Goal: Complete application form: Complete application form

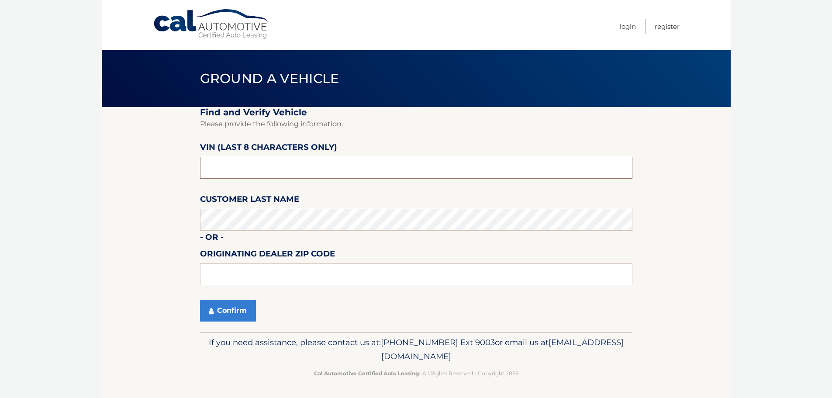
click at [259, 166] on input "text" at bounding box center [416, 168] width 432 height 22
type input "PC538837"
type input "15146"
click at [179, 196] on section "Find and Verify Vehicle Please provide the following information. VIN (last 8 c…" at bounding box center [416, 219] width 629 height 225
click at [221, 304] on button "Confirm" at bounding box center [228, 311] width 56 height 22
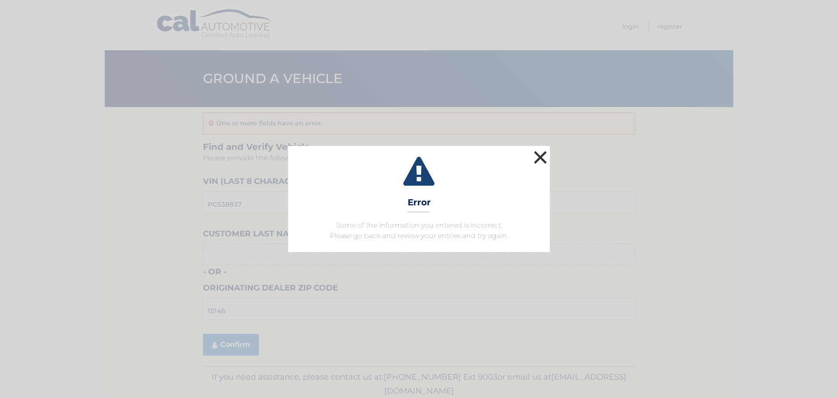
drag, startPoint x: 542, startPoint y: 157, endPoint x: 422, endPoint y: 183, distance: 123.2
click at [541, 156] on button "×" at bounding box center [540, 156] width 17 height 17
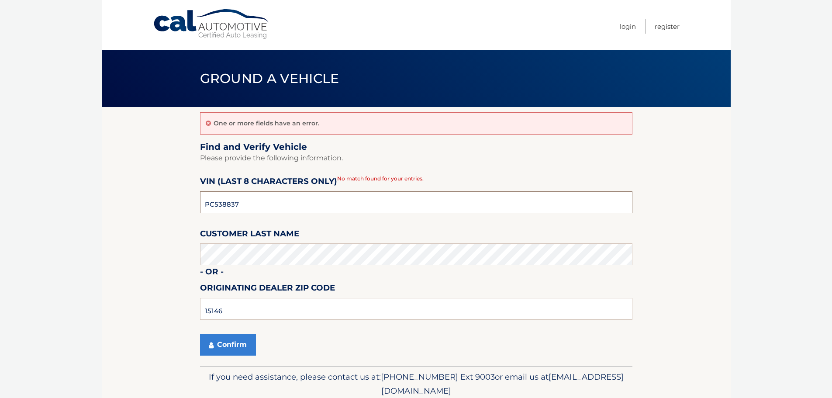
click at [250, 203] on input "PC538837" at bounding box center [416, 202] width 432 height 22
type input "PC538857"
drag, startPoint x: 222, startPoint y: 343, endPoint x: 221, endPoint y: 327, distance: 16.2
click at [223, 342] on button "Confirm" at bounding box center [228, 345] width 56 height 22
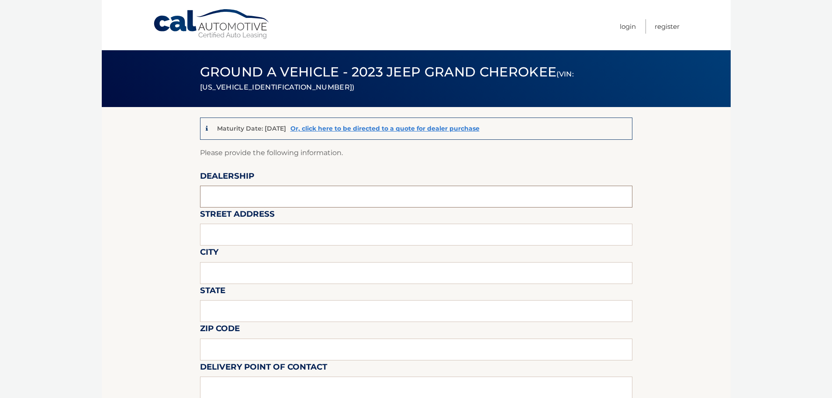
drag, startPoint x: 247, startPoint y: 202, endPoint x: 264, endPoint y: 190, distance: 21.0
click at [257, 194] on input "text" at bounding box center [416, 197] width 432 height 22
type input "MONROEVILLE CHRYSLER JEEP"
type input "3651 WILLIAM PENN HIGHWAY"
type input "MONROEVILLE"
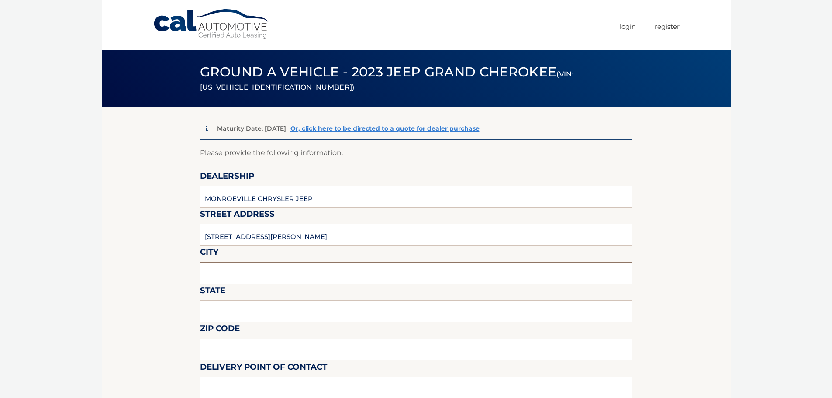
type input "PA"
type input "15146"
type input "RAY NETZEL"
type input "4128561422"
type input "rnetzel@monroevillechryslerjeep.com"
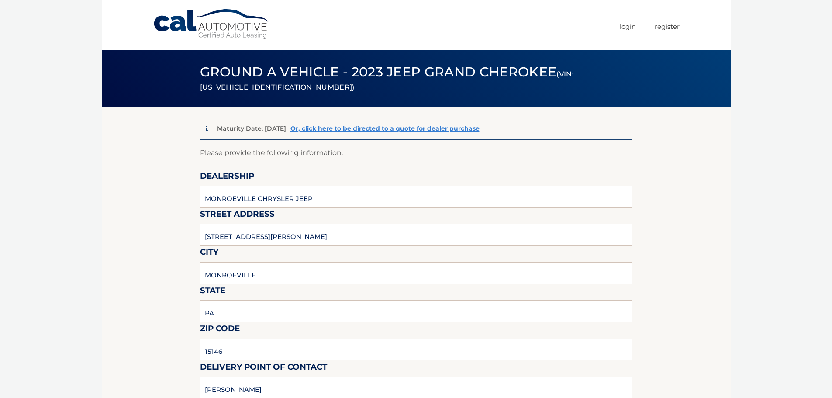
scroll to position [0, 0]
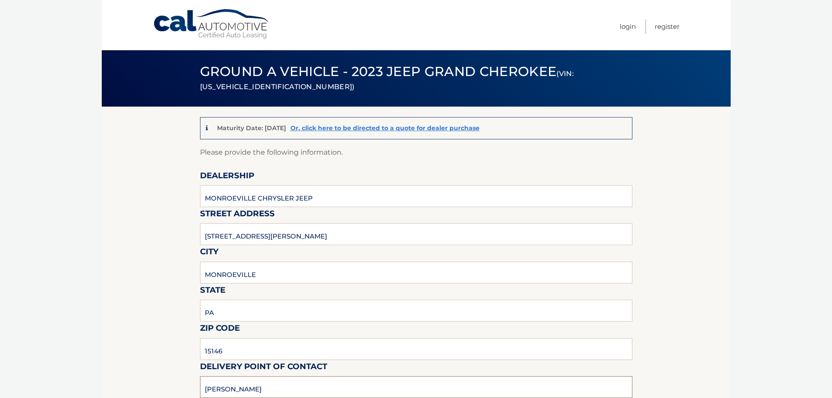
type input "STEVE BERKOWITZ"
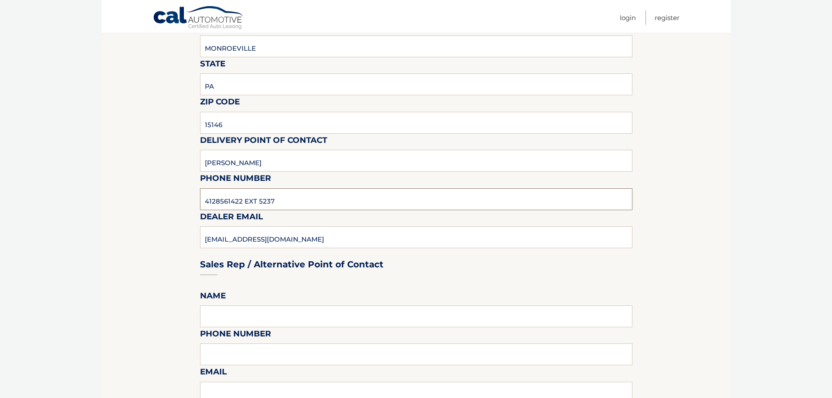
type input "4128561422 EXT 5237"
type input "SBERKOWITZ@MONROEVILLEDODGE.COM"
type input "STEVE BERKOWITZ"
type input "4128561422 EXT 5237"
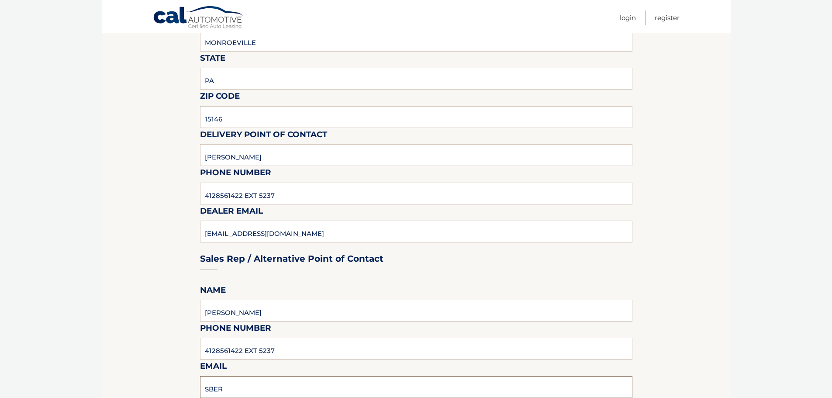
type input "SBERKOWITZ@MONROEVILLEDODGE.COM"
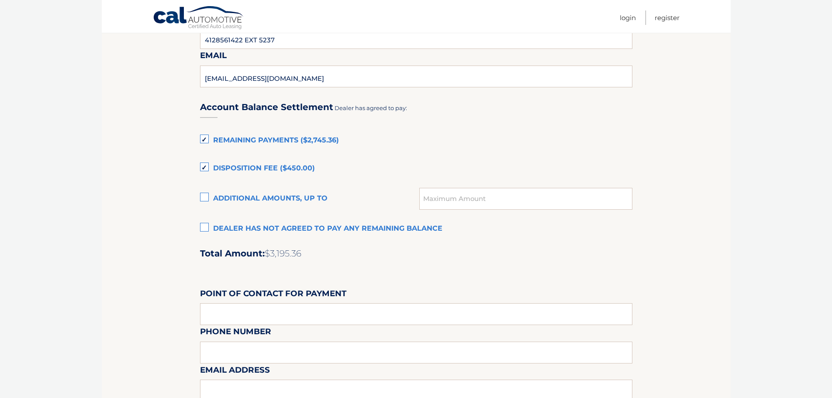
click at [202, 227] on label "Dealer has not agreed to pay any remaining balance" at bounding box center [416, 228] width 432 height 17
click at [0, 0] on input "Dealer has not agreed to pay any remaining balance" at bounding box center [0, 0] width 0 height 0
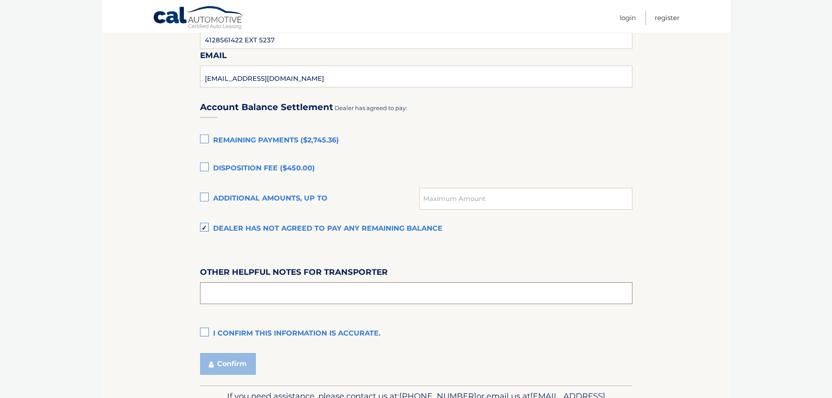
click at [227, 291] on input "text" at bounding box center [416, 293] width 432 height 22
type input "ASK FOR SKIP"
click at [204, 330] on label "I confirm this information is accurate." at bounding box center [416, 333] width 432 height 17
click at [0, 0] on input "I confirm this information is accurate." at bounding box center [0, 0] width 0 height 0
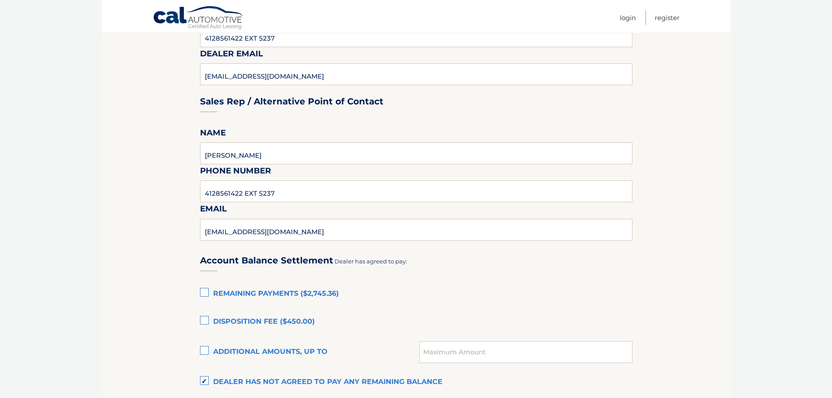
scroll to position [466, 0]
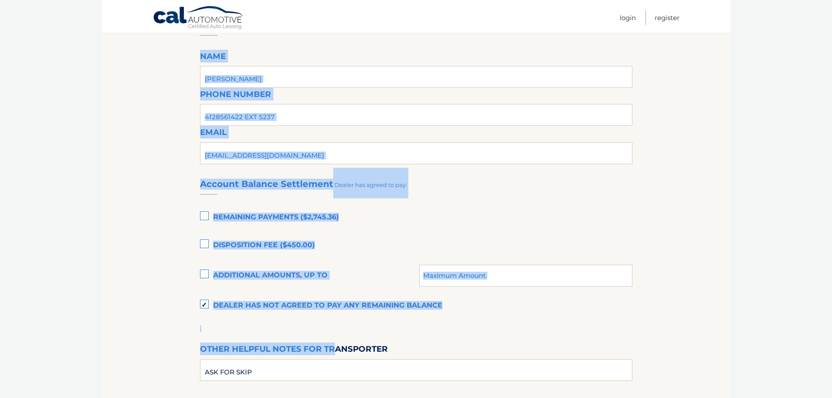
drag, startPoint x: 192, startPoint y: 212, endPoint x: 208, endPoint y: 338, distance: 127.2
click at [246, 340] on section "Maturity Date: 04/19/2026 Or, click here to be directed to a quote for dealer p…" at bounding box center [416, 51] width 629 height 821
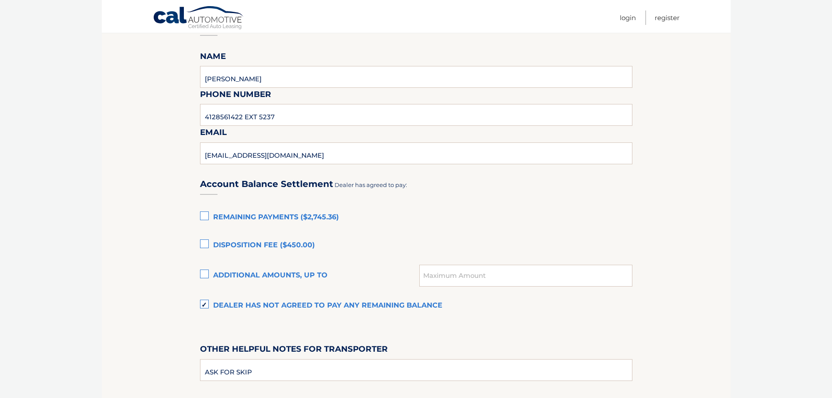
click at [148, 186] on section "Maturity Date: 04/19/2026 Or, click here to be directed to a quote for dealer p…" at bounding box center [416, 51] width 629 height 821
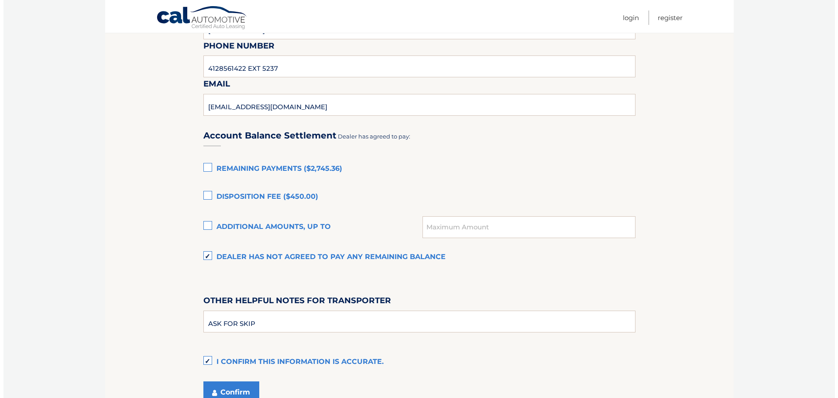
scroll to position [596, 0]
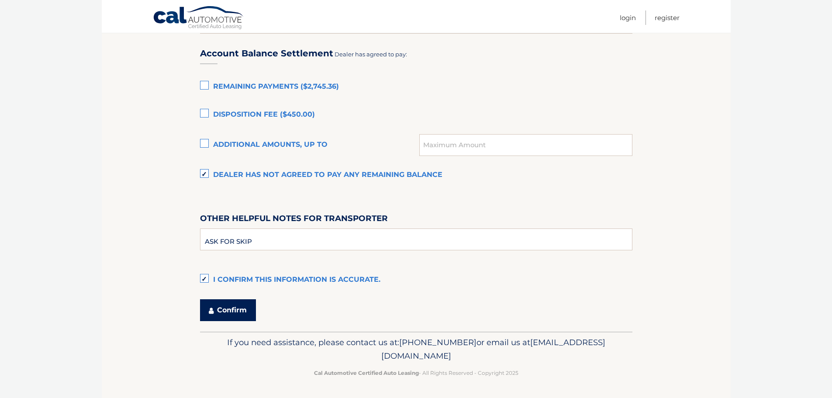
click at [221, 311] on button "Confirm" at bounding box center [228, 310] width 56 height 22
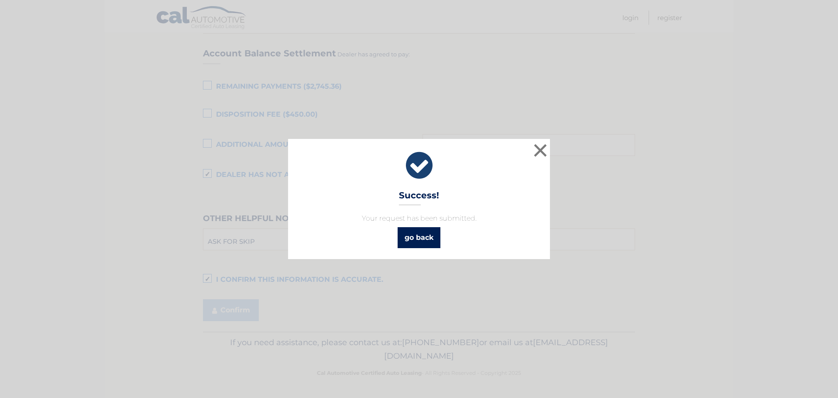
click at [425, 240] on link "go back" at bounding box center [419, 237] width 43 height 21
